Goal: Answer question/provide support

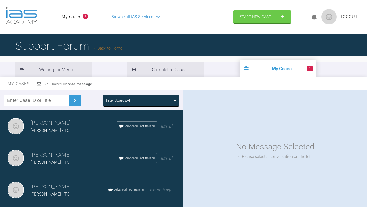
scroll to position [53, 0]
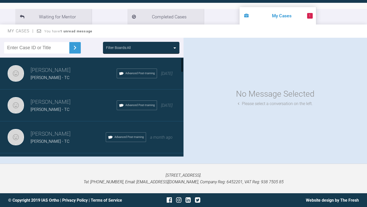
click at [76, 75] on div "[PERSON_NAME] - TC" at bounding box center [74, 77] width 86 height 7
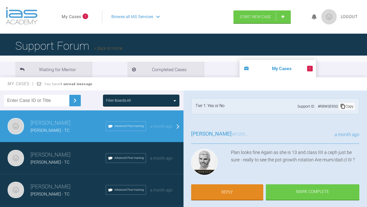
scroll to position [0, 0]
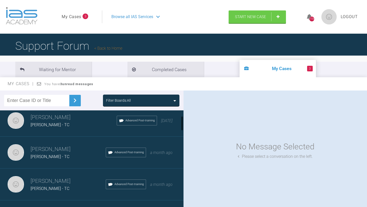
scroll to position [39, 0]
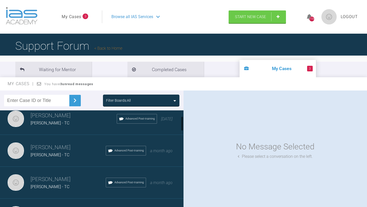
click at [84, 152] on div "[PERSON_NAME] - TC" at bounding box center [68, 155] width 75 height 7
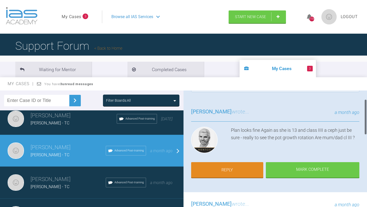
scroll to position [0, 0]
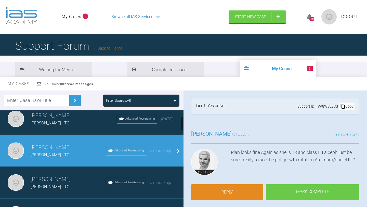
click at [70, 145] on h3 "[PERSON_NAME]" at bounding box center [68, 147] width 75 height 9
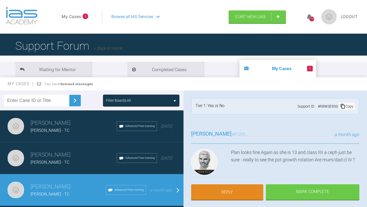
click at [123, 98] on div "Filter Boards: All" at bounding box center [118, 101] width 25 height 6
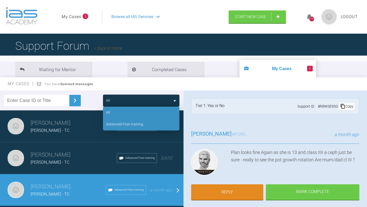
click at [124, 121] on div "Advanced Post-training" at bounding box center [124, 124] width 37 height 6
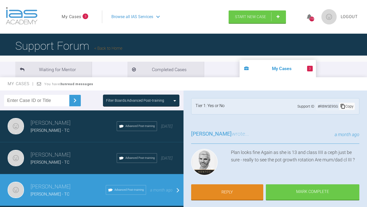
click at [94, 122] on h3 "[PERSON_NAME]" at bounding box center [74, 123] width 86 height 9
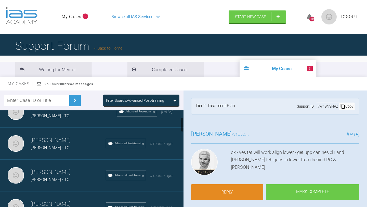
scroll to position [47, 0]
click at [69, 141] on h3 "[PERSON_NAME]" at bounding box center [68, 139] width 75 height 9
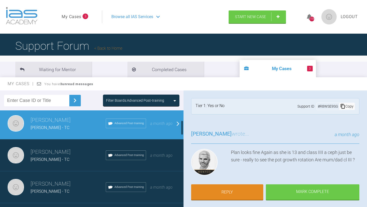
scroll to position [67, 0]
click at [70, 156] on div "[PERSON_NAME] - TC" at bounding box center [68, 159] width 75 height 7
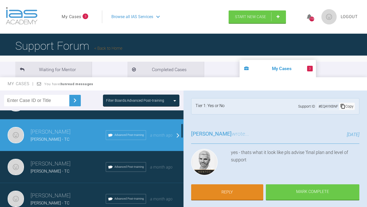
scroll to position [87, 0]
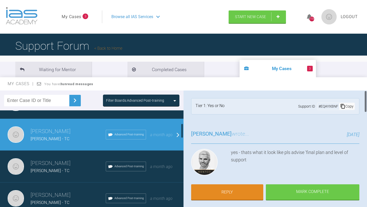
click at [90, 161] on h3 "[PERSON_NAME]" at bounding box center [68, 163] width 75 height 9
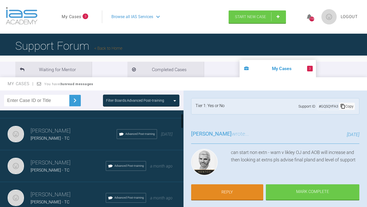
scroll to position [25, 0]
click at [80, 166] on div "[PERSON_NAME] - TC" at bounding box center [68, 169] width 75 height 7
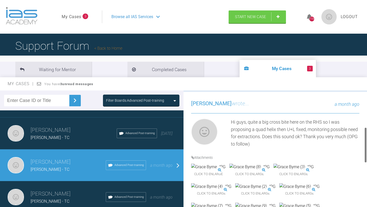
scroll to position [123, 0]
click at [218, 163] on img at bounding box center [208, 166] width 34 height 7
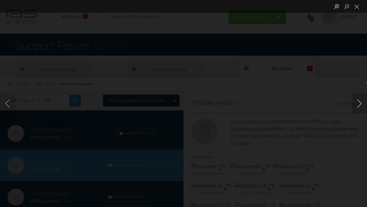
click at [360, 102] on button "Next image" at bounding box center [359, 103] width 15 height 20
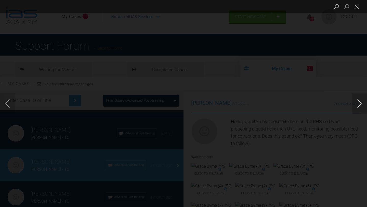
click at [360, 102] on button "Next image" at bounding box center [359, 103] width 15 height 20
click at [359, 5] on button "Close lightbox" at bounding box center [357, 6] width 10 height 9
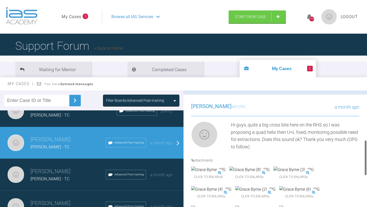
scroll to position [0, 0]
